Goal: Task Accomplishment & Management: Use online tool/utility

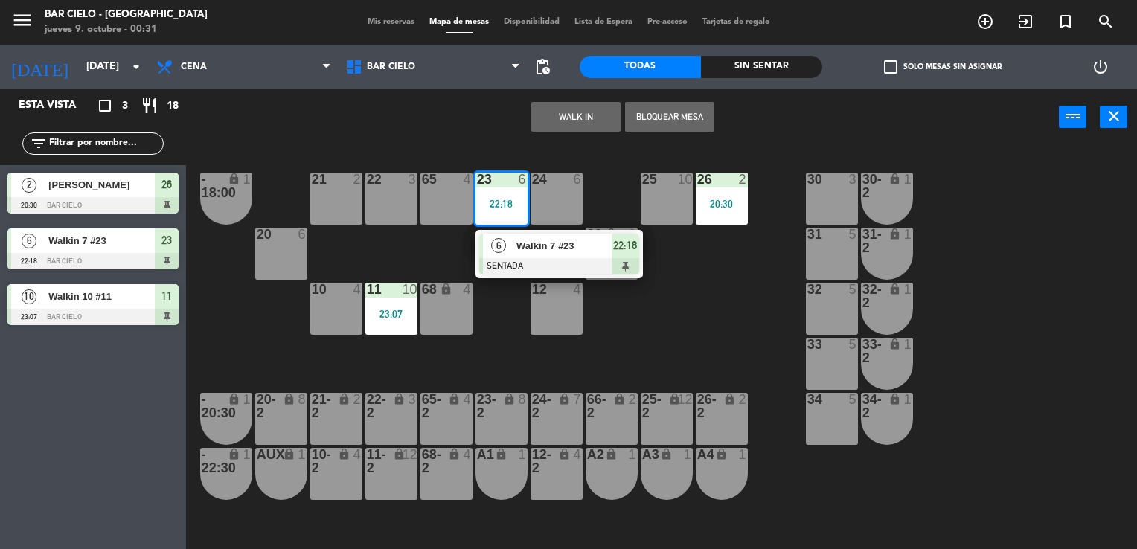
click at [523, 263] on div at bounding box center [559, 266] width 160 height 16
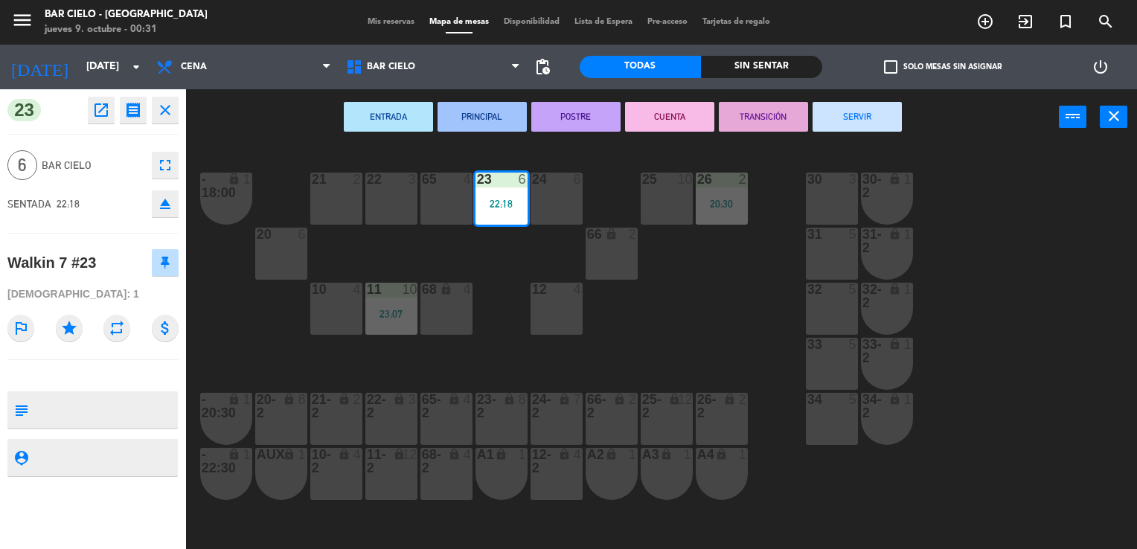
click at [873, 124] on button "SERVIR" at bounding box center [857, 117] width 89 height 30
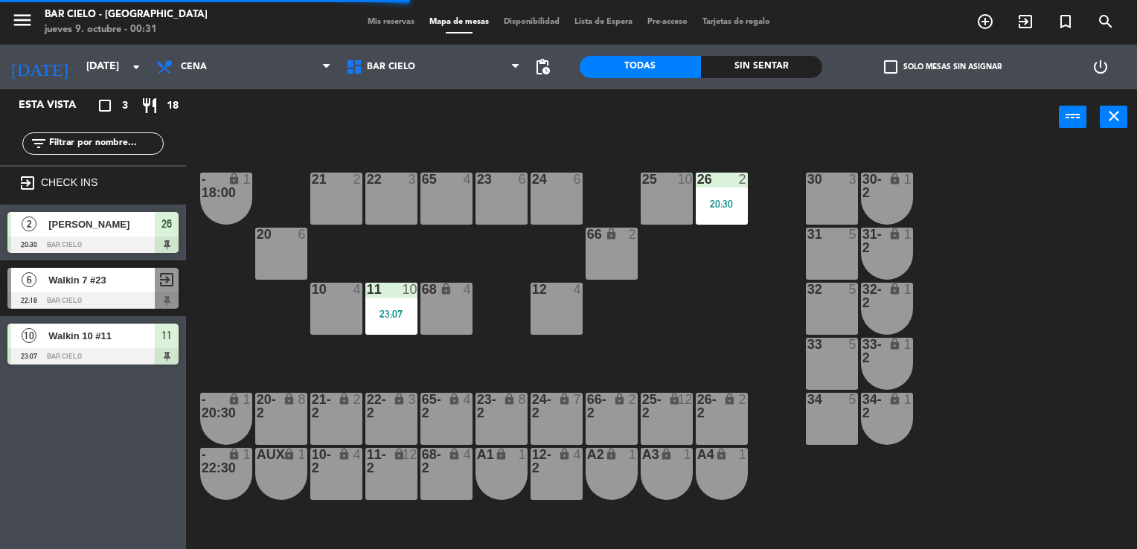
click at [701, 199] on div "20:30" at bounding box center [722, 204] width 52 height 10
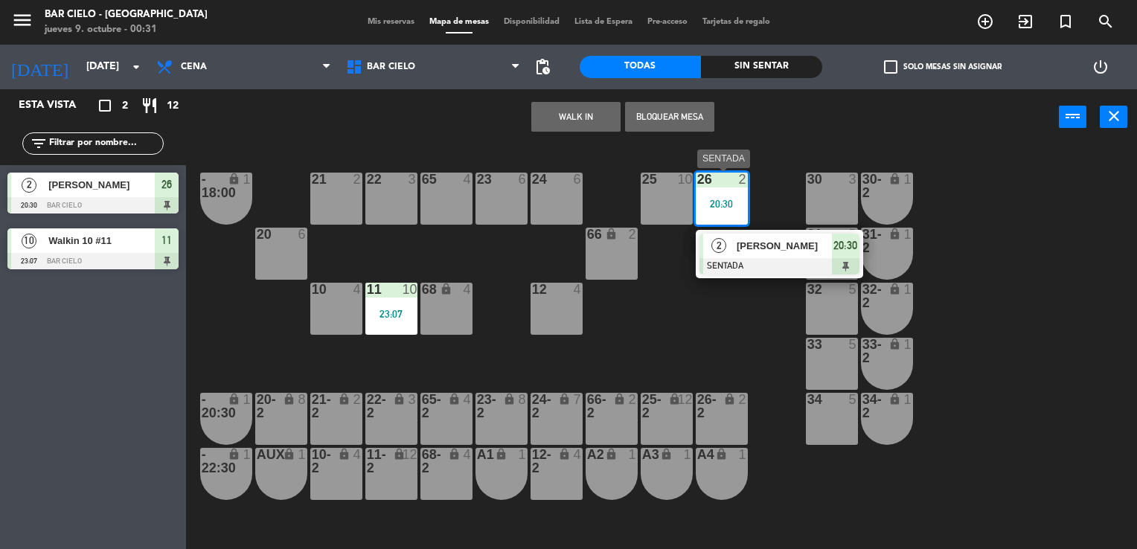
click at [738, 249] on span "[PERSON_NAME]" at bounding box center [784, 246] width 95 height 16
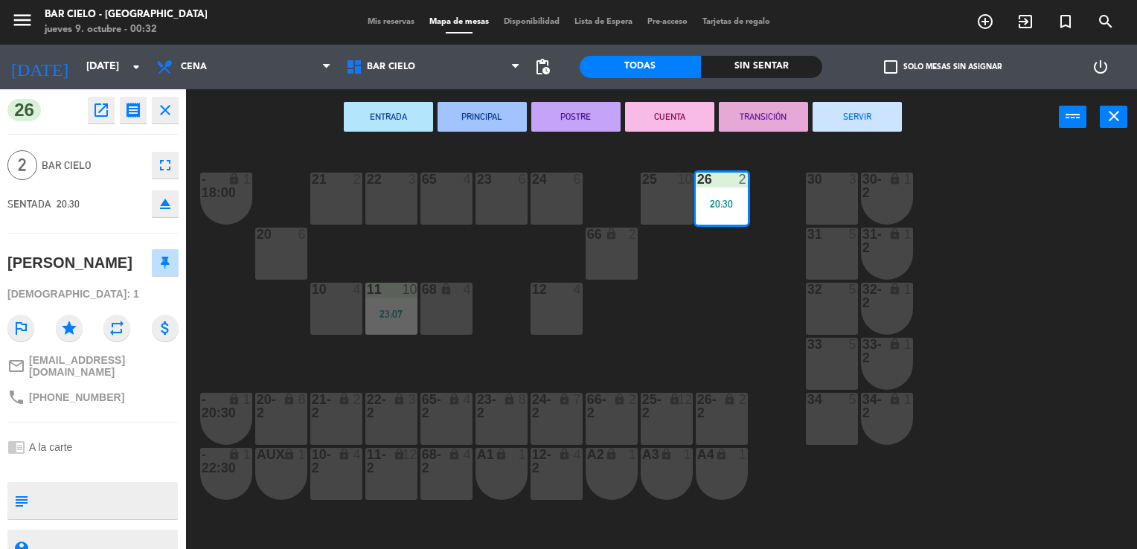
click at [840, 118] on button "SERVIR" at bounding box center [857, 117] width 89 height 30
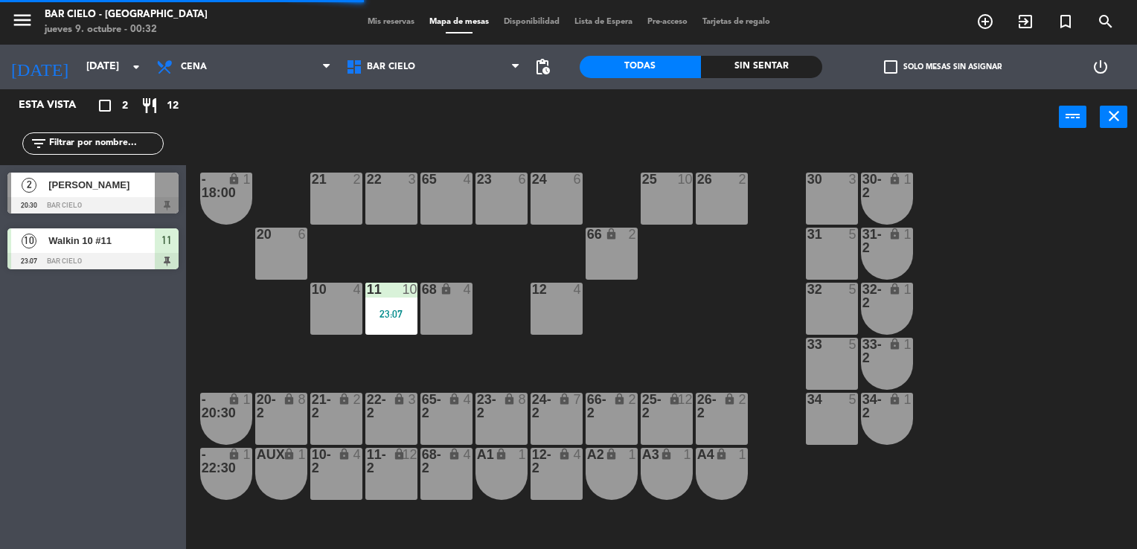
click at [374, 302] on div "11 10 23:07" at bounding box center [391, 309] width 52 height 52
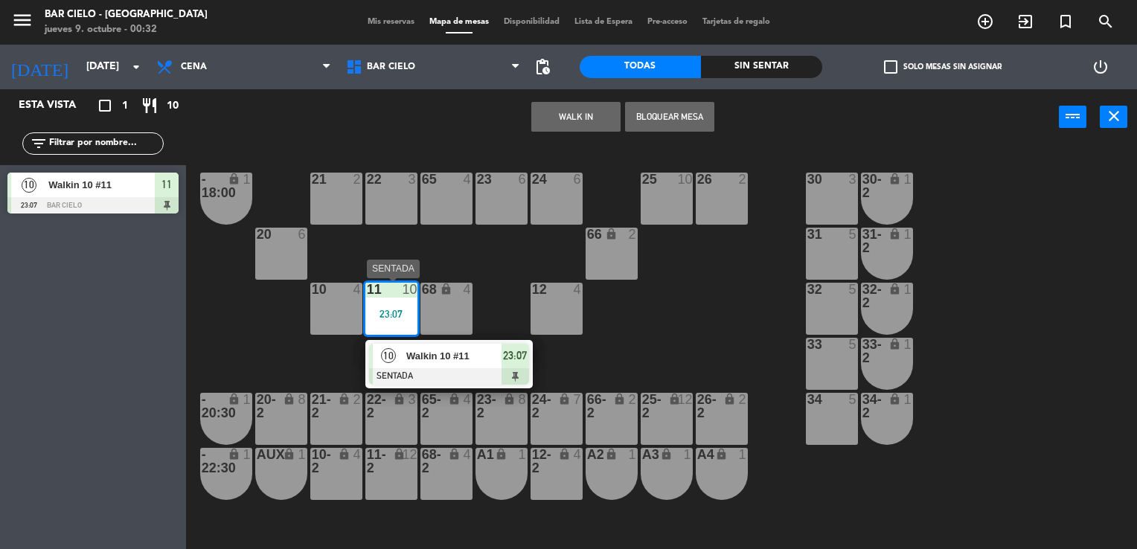
click at [421, 361] on span "Walkin 10 #11" at bounding box center [453, 356] width 95 height 16
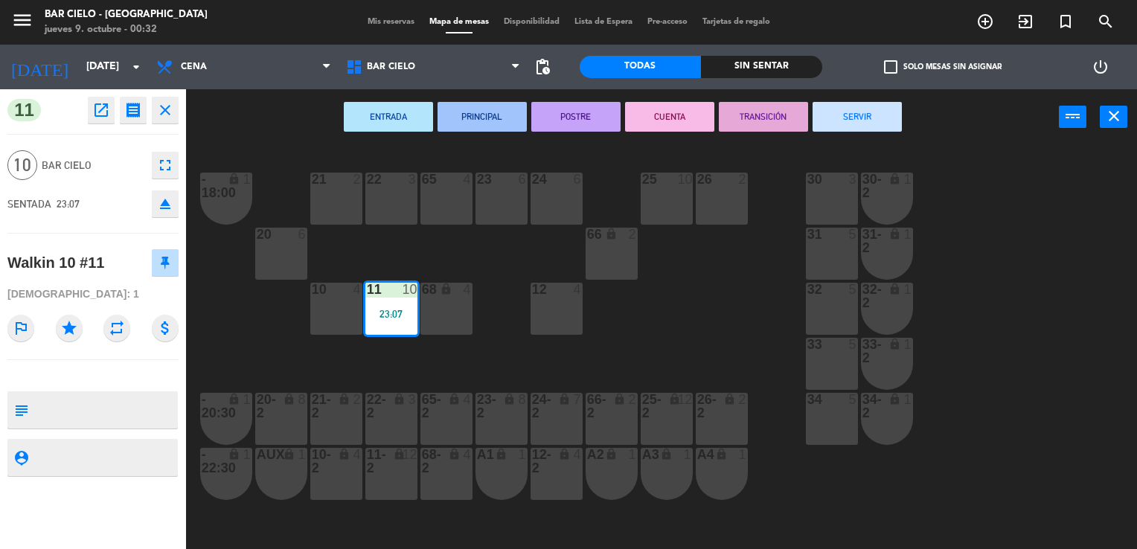
click at [870, 114] on button "SERVIR" at bounding box center [857, 117] width 89 height 30
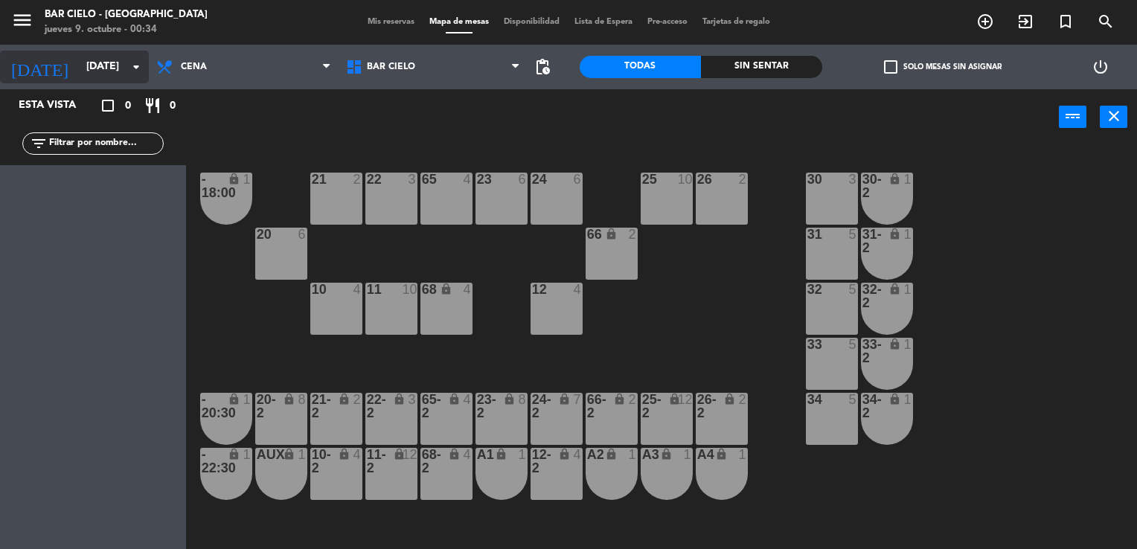
click at [79, 75] on input "[DATE]" at bounding box center [149, 67] width 141 height 27
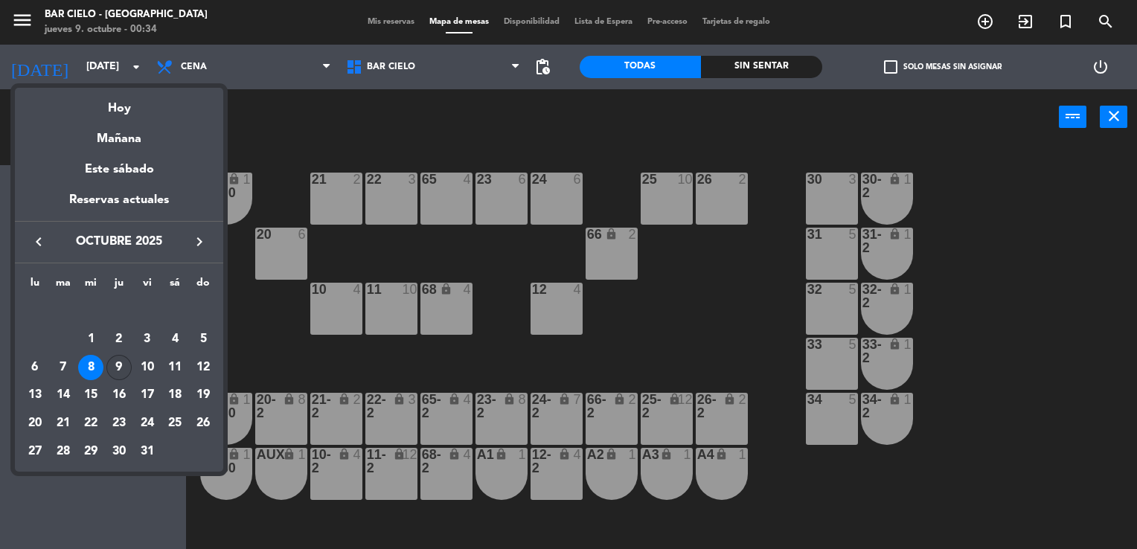
click at [118, 367] on div "9" at bounding box center [118, 367] width 25 height 25
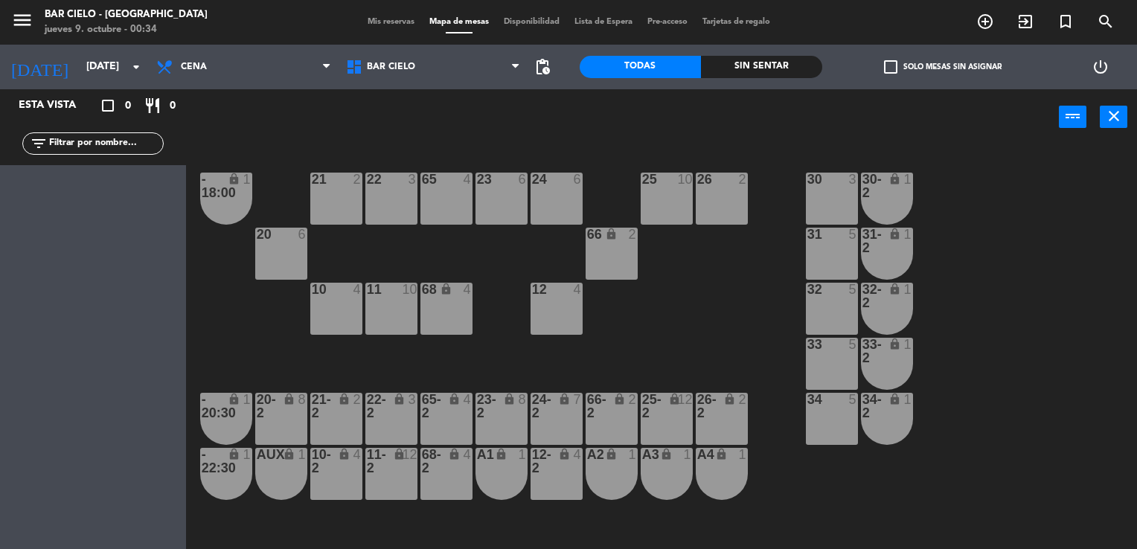
type input "[DEMOGRAPHIC_DATA][DATE]"
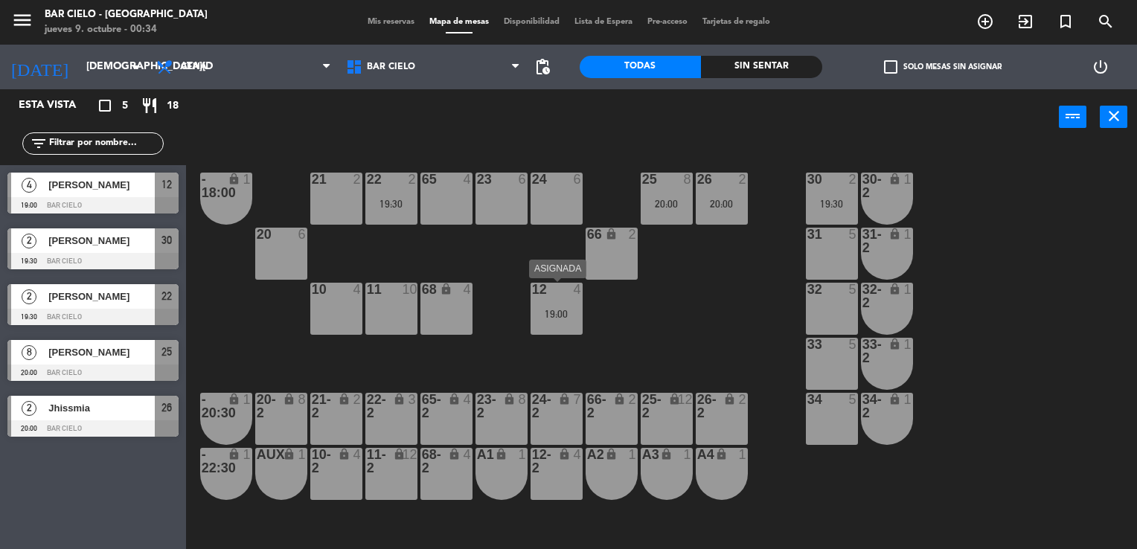
click at [560, 316] on div "19:00" at bounding box center [557, 314] width 52 height 10
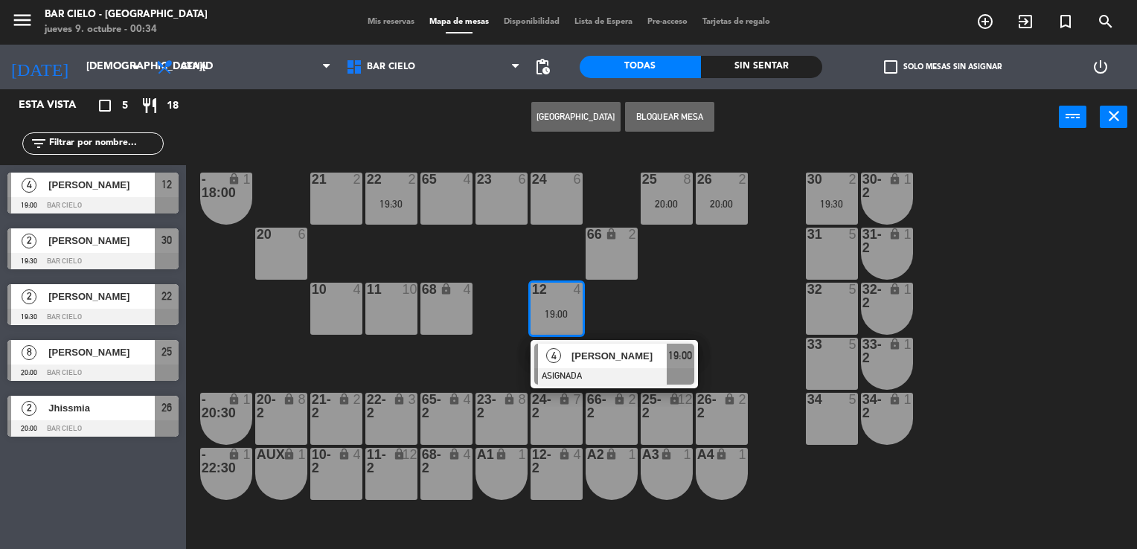
click at [562, 176] on div at bounding box center [556, 179] width 25 height 13
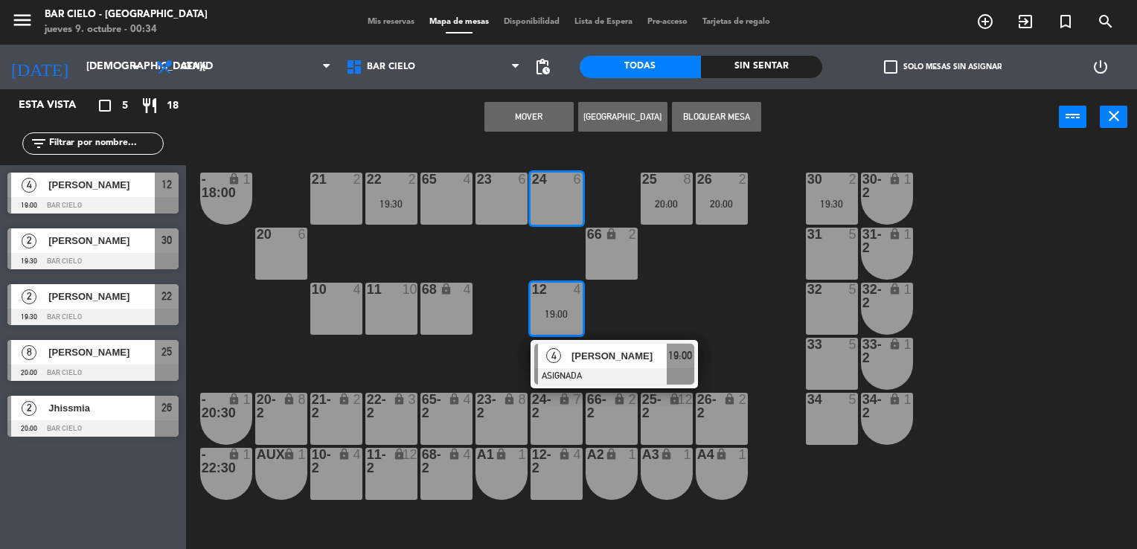
click at [518, 111] on button "Mover" at bounding box center [529, 117] width 89 height 30
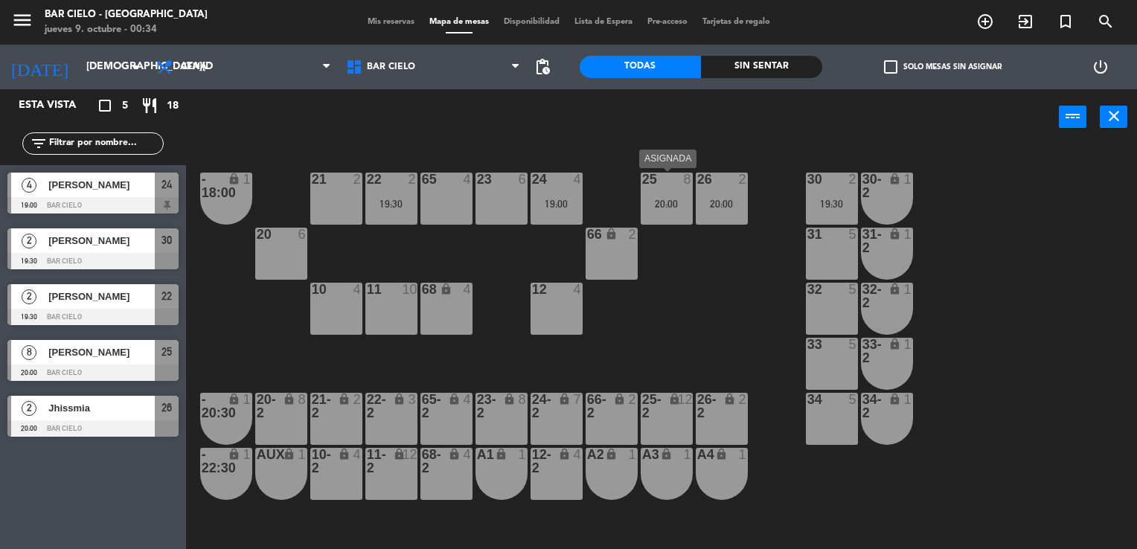
click at [649, 205] on div "20:00" at bounding box center [667, 204] width 52 height 10
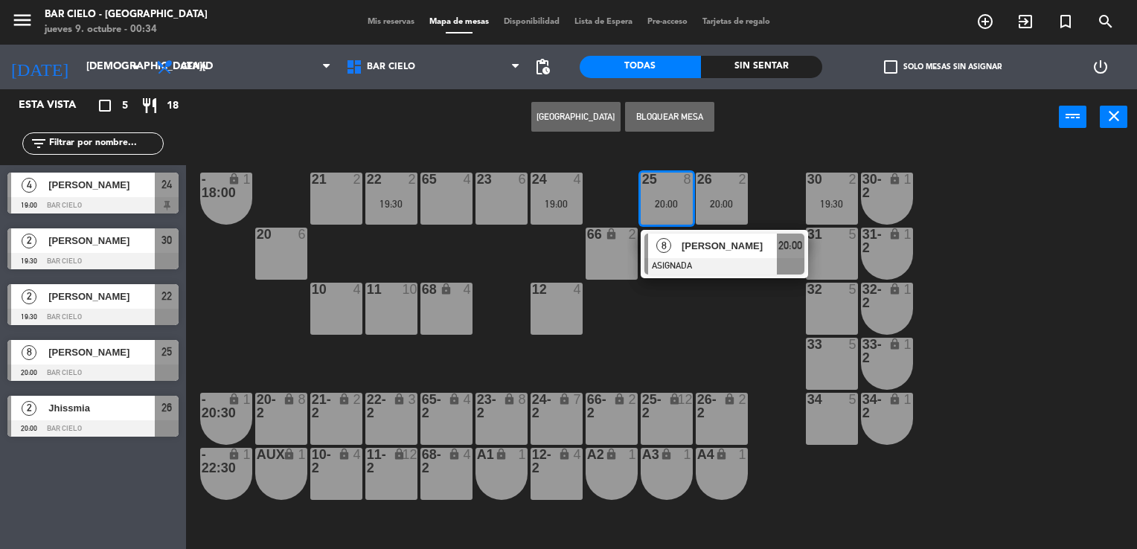
click at [649, 205] on div "20:00" at bounding box center [667, 204] width 52 height 10
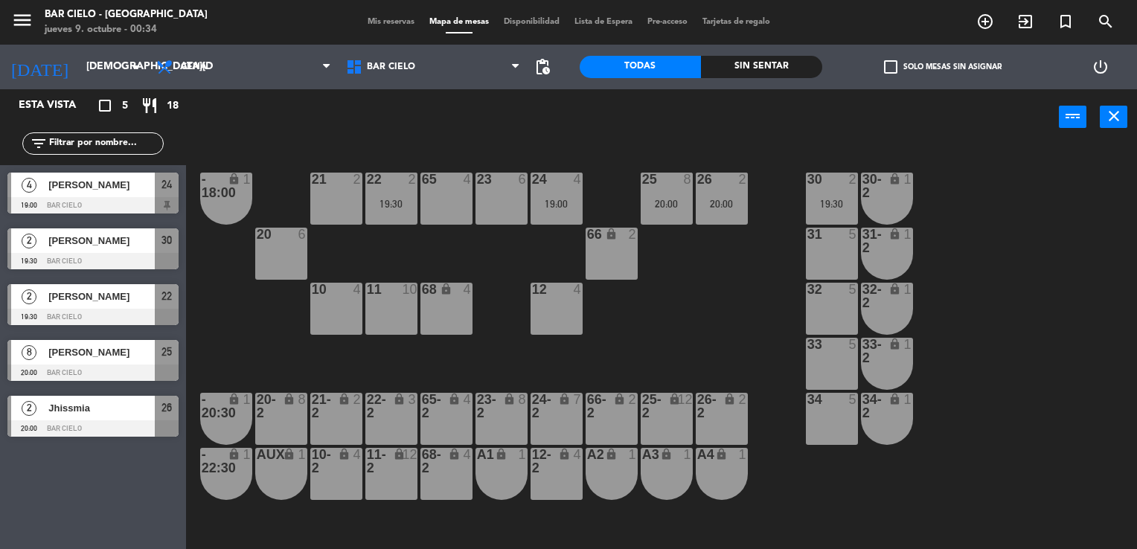
click at [659, 185] on div at bounding box center [666, 179] width 25 height 13
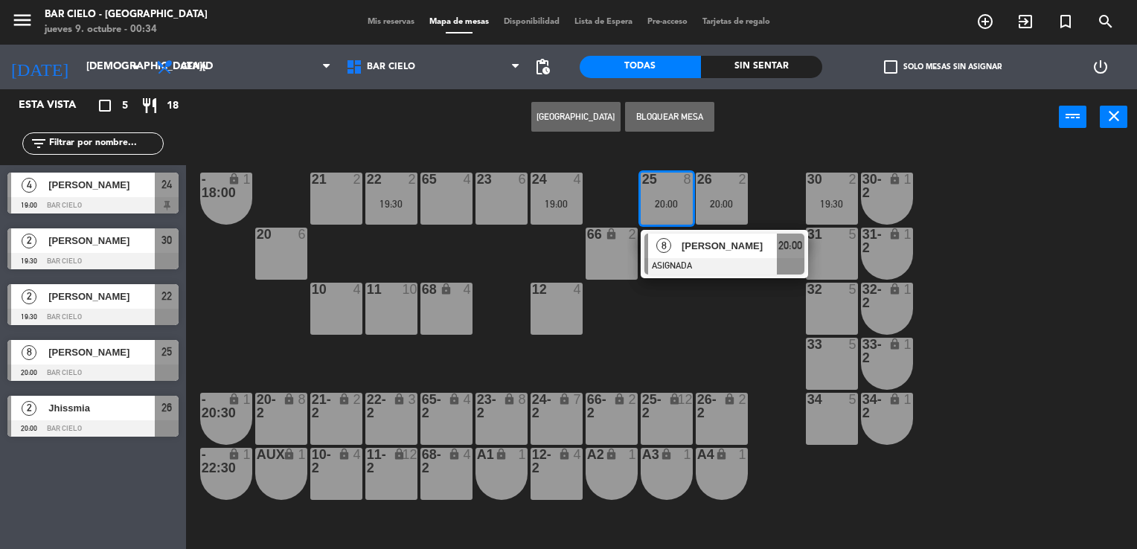
click at [485, 192] on div "23 6" at bounding box center [502, 199] width 52 height 52
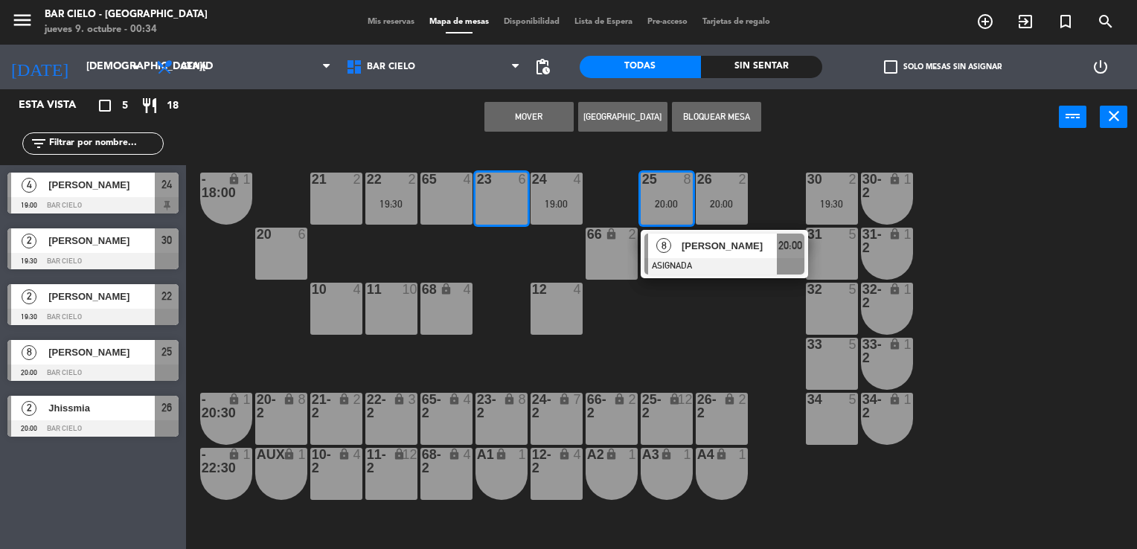
click at [524, 115] on button "Mover" at bounding box center [529, 117] width 89 height 30
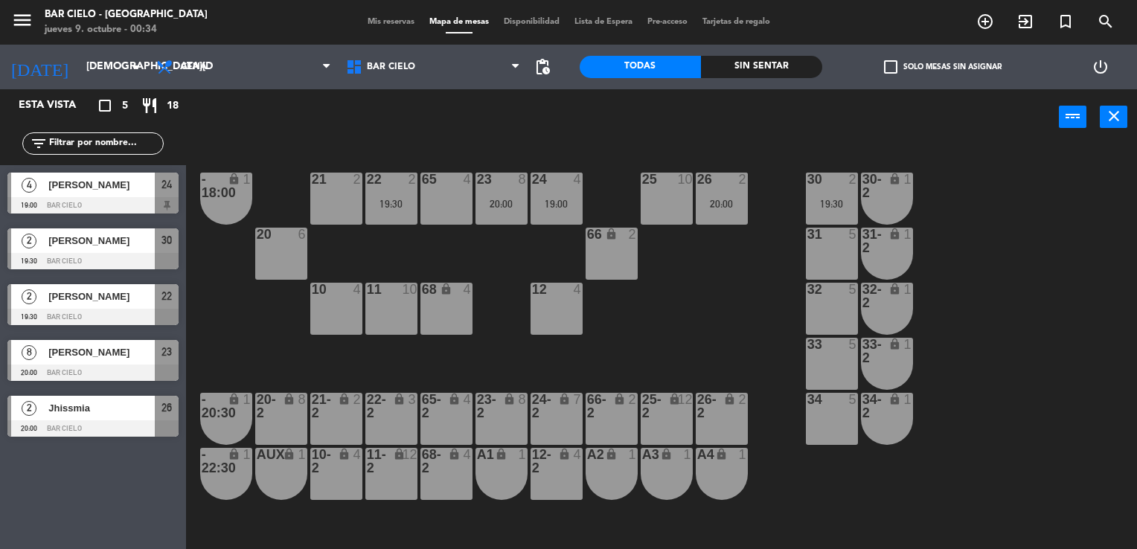
click at [836, 204] on div "19:30" at bounding box center [832, 204] width 52 height 10
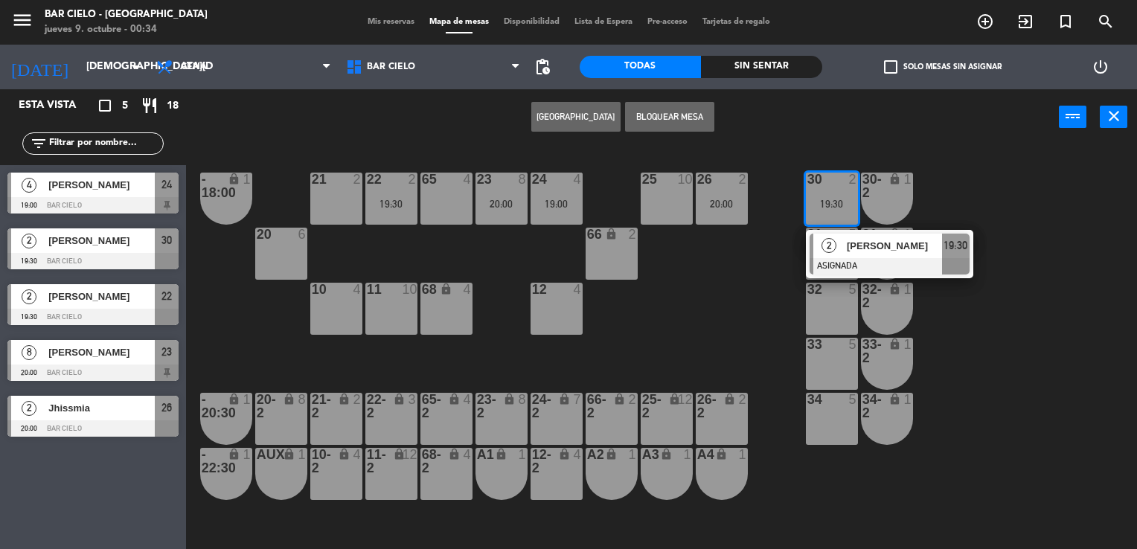
click at [336, 196] on div "21 2" at bounding box center [336, 199] width 52 height 52
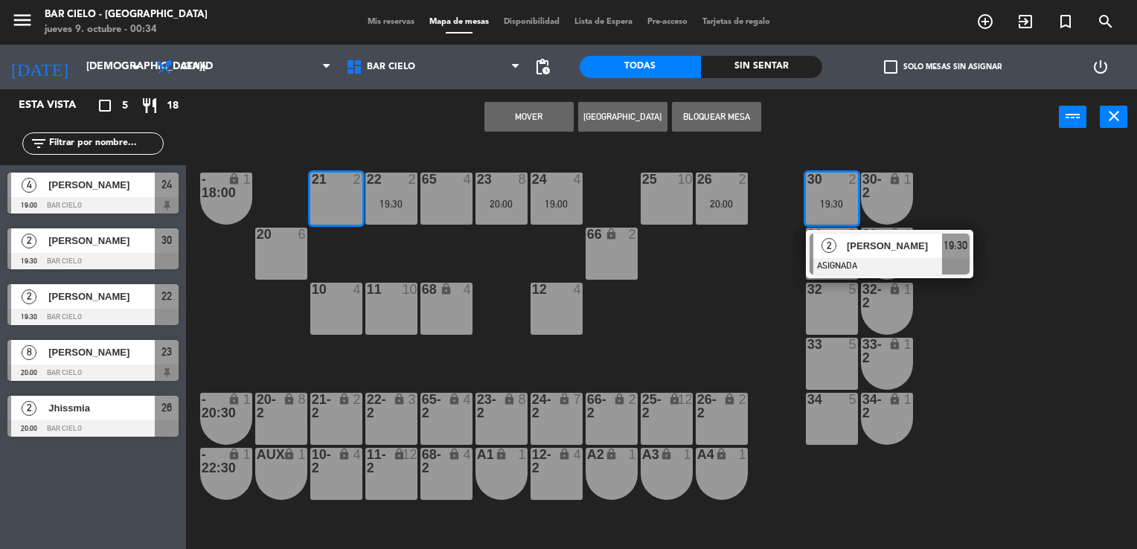
click at [524, 121] on button "Mover" at bounding box center [529, 117] width 89 height 30
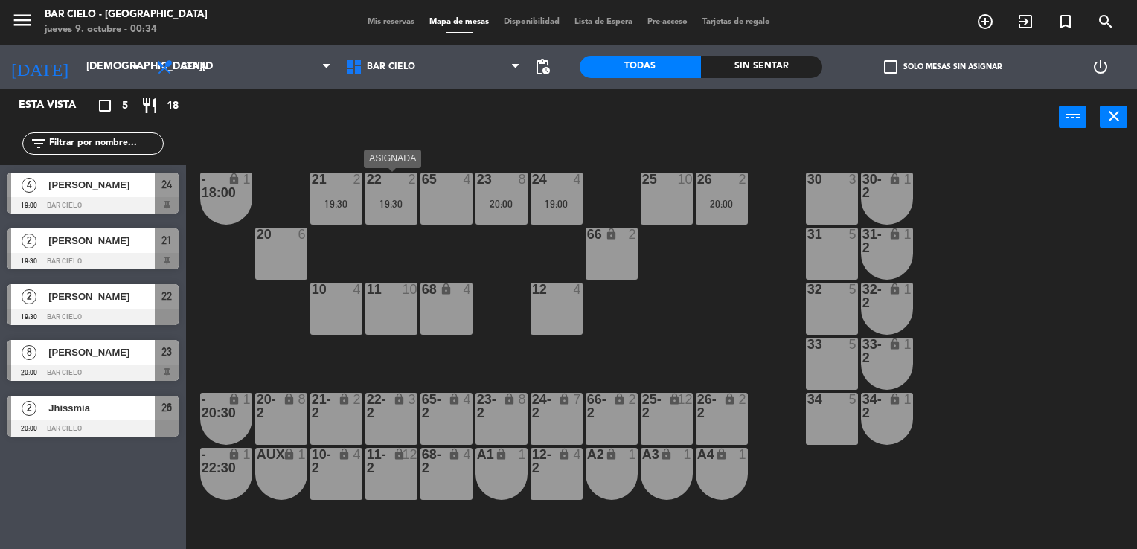
click at [400, 199] on div "19:30" at bounding box center [391, 204] width 52 height 10
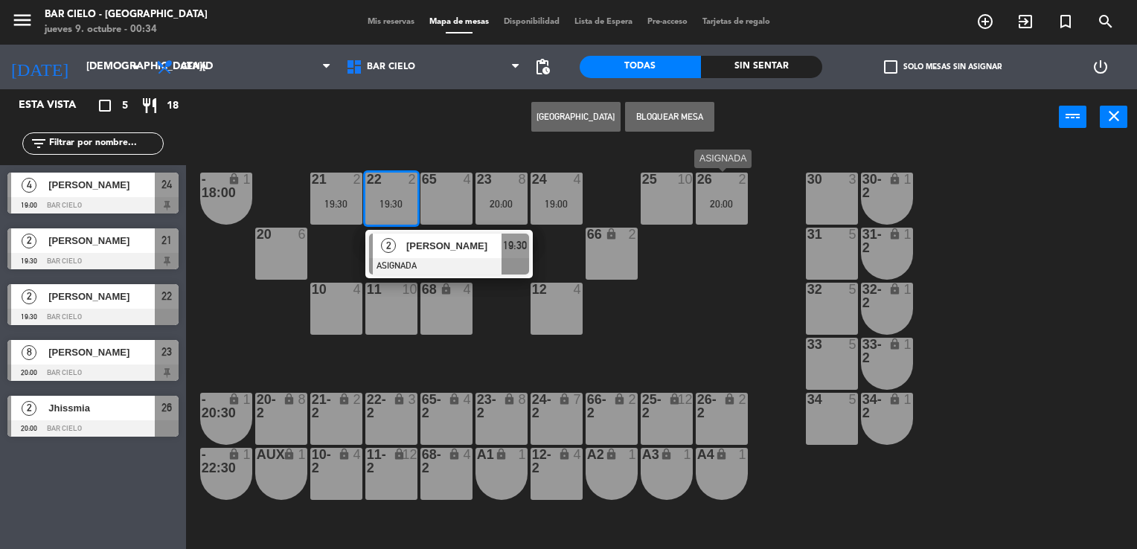
click at [732, 210] on div "26 2 20:00" at bounding box center [722, 199] width 52 height 52
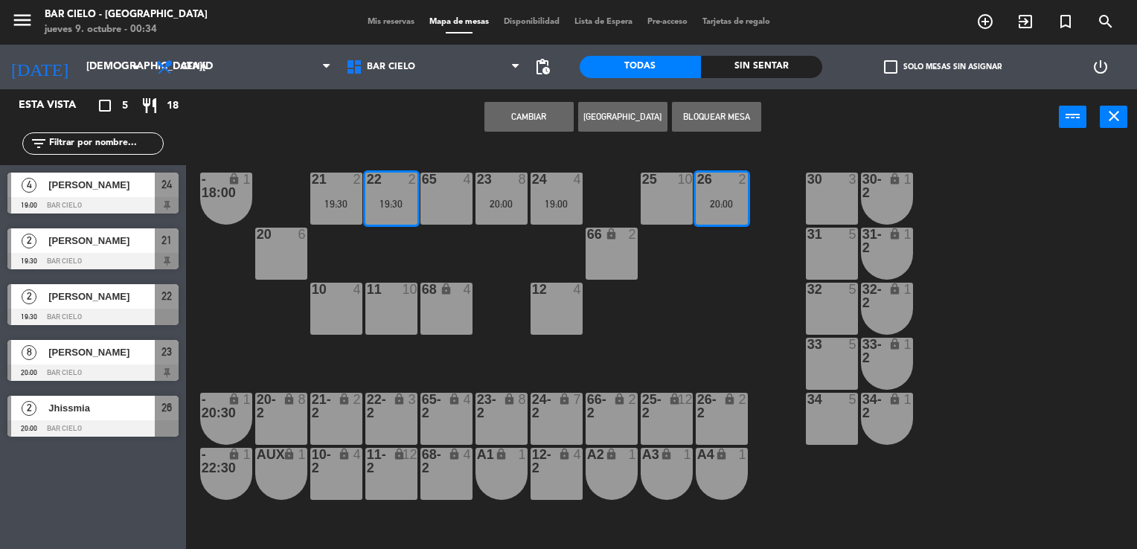
click at [546, 121] on button "Cambiar" at bounding box center [529, 117] width 89 height 30
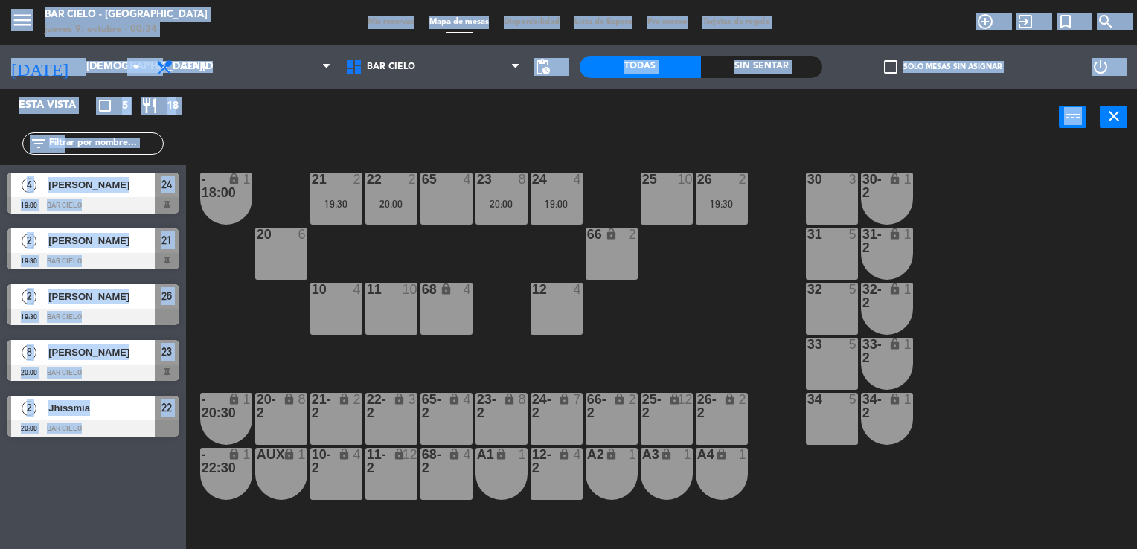
drag, startPoint x: 546, startPoint y: 121, endPoint x: 1137, endPoint y: 9, distance: 601.4
click at [1137, 9] on html "close × Bar Cielo - La Paz × chrome_reader_mode Listado de Reservas account_box…" at bounding box center [568, 274] width 1137 height 549
